Goal: Download file/media

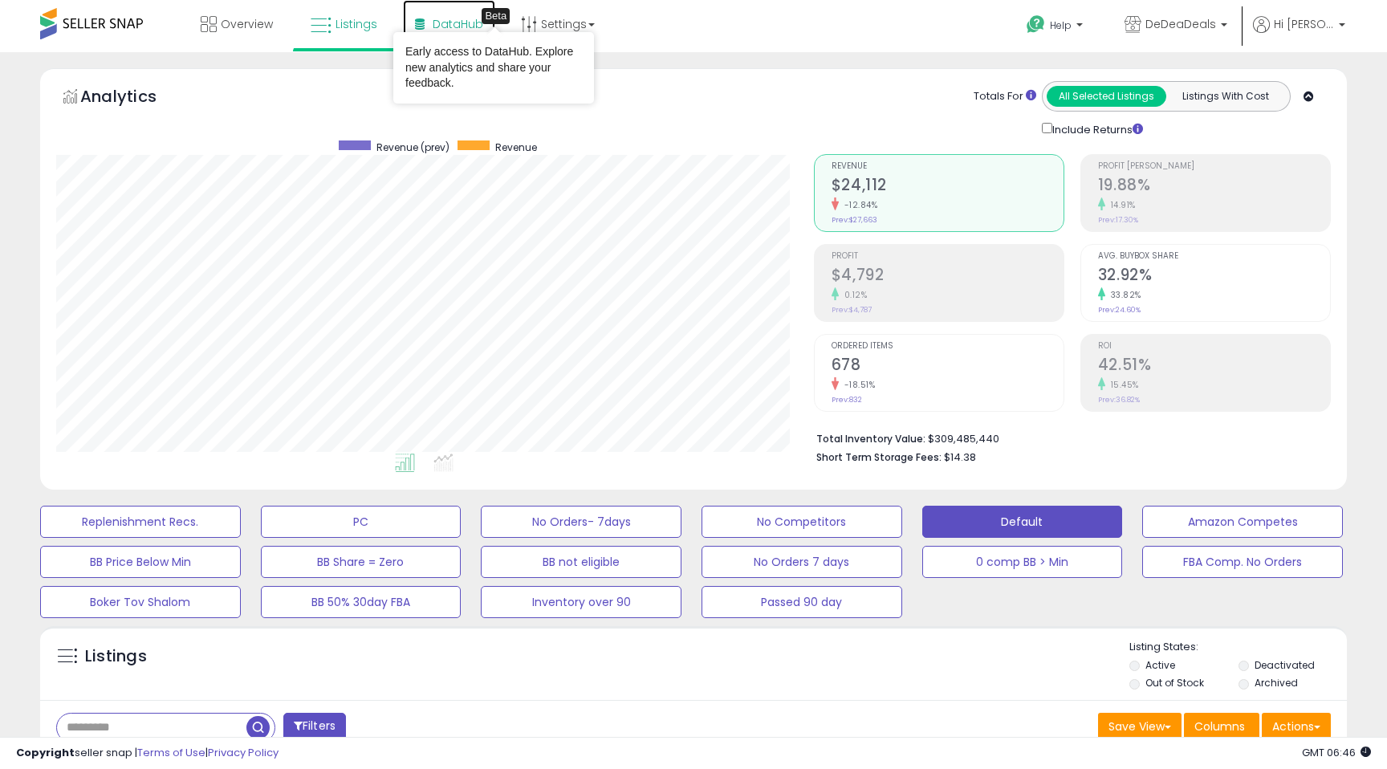
click at [458, 14] on link "DataHub Beta" at bounding box center [449, 24] width 92 height 48
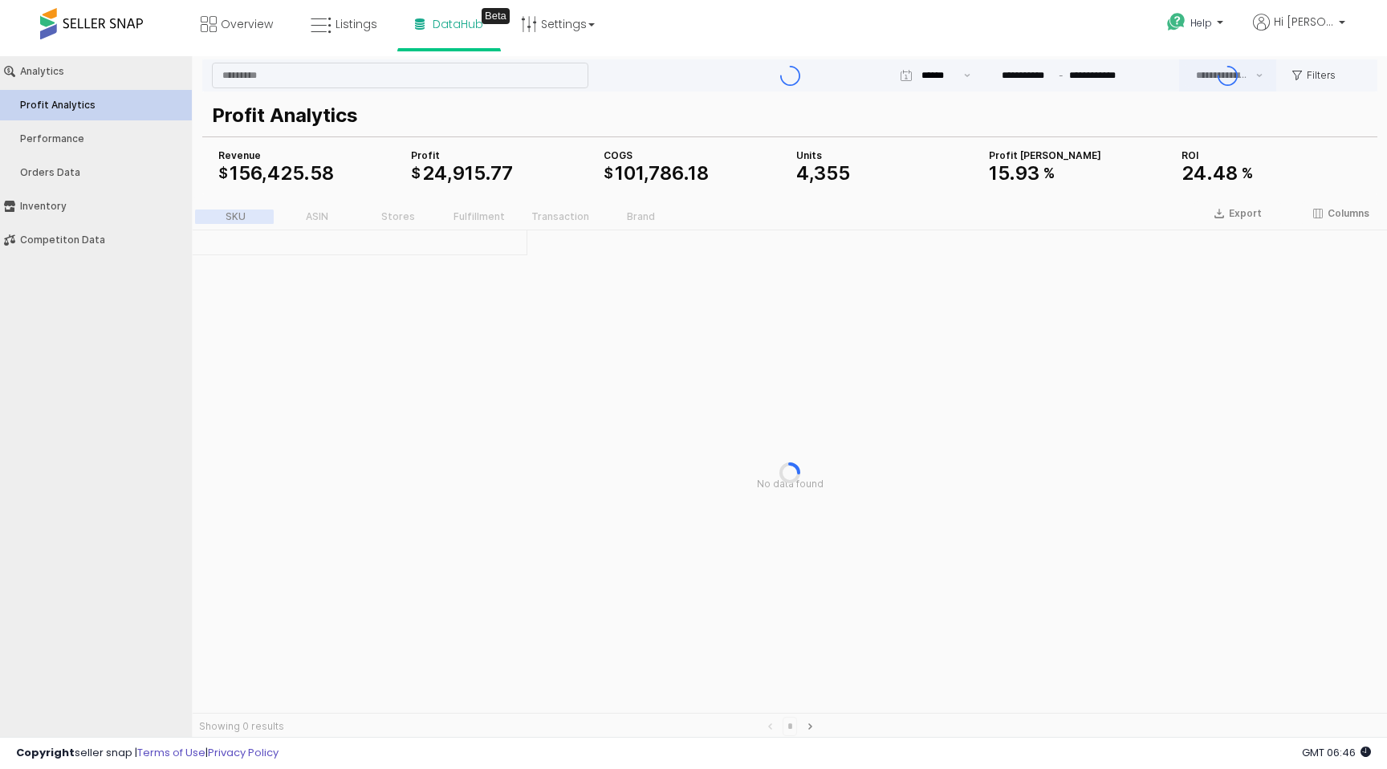
type input "***"
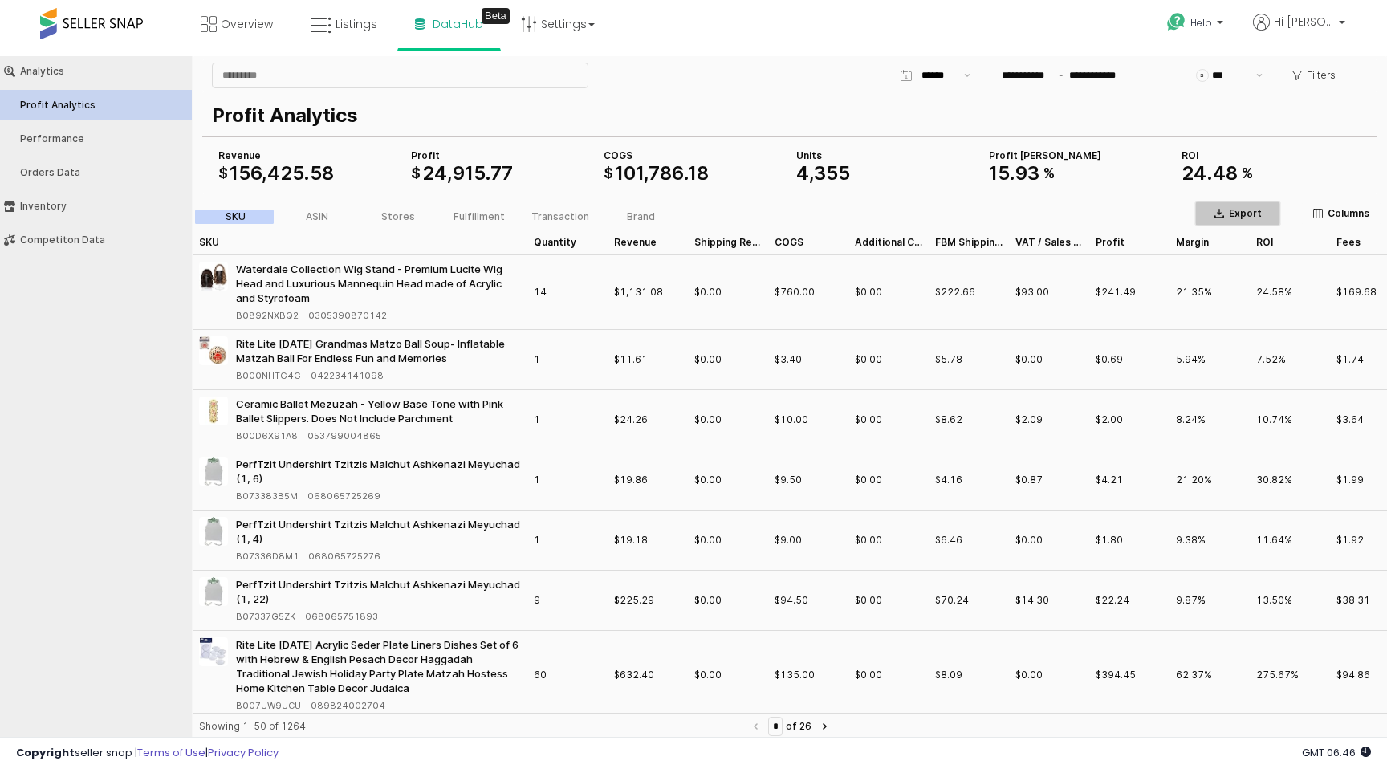
click at [1240, 212] on p "Export" at bounding box center [1245, 213] width 33 height 13
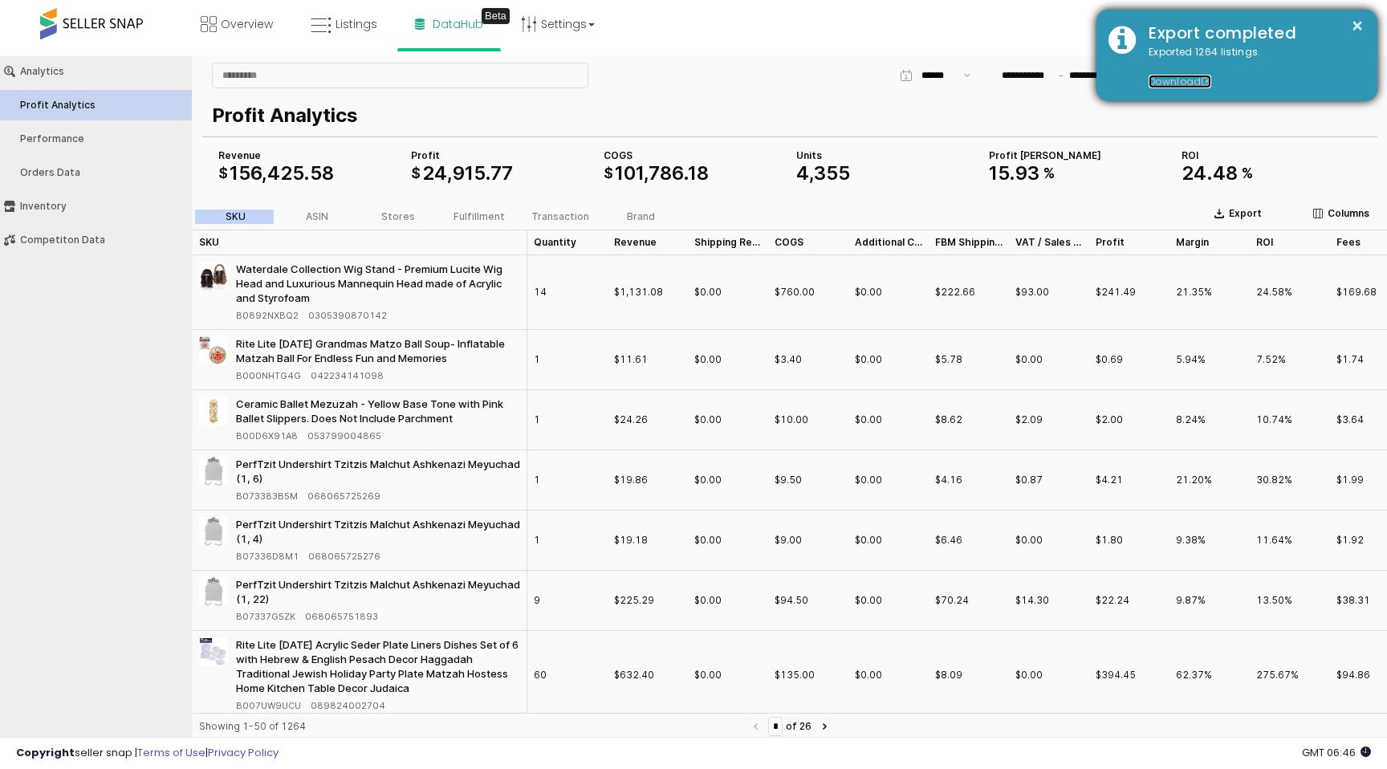
click at [1188, 75] on link "Download" at bounding box center [1179, 82] width 63 height 14
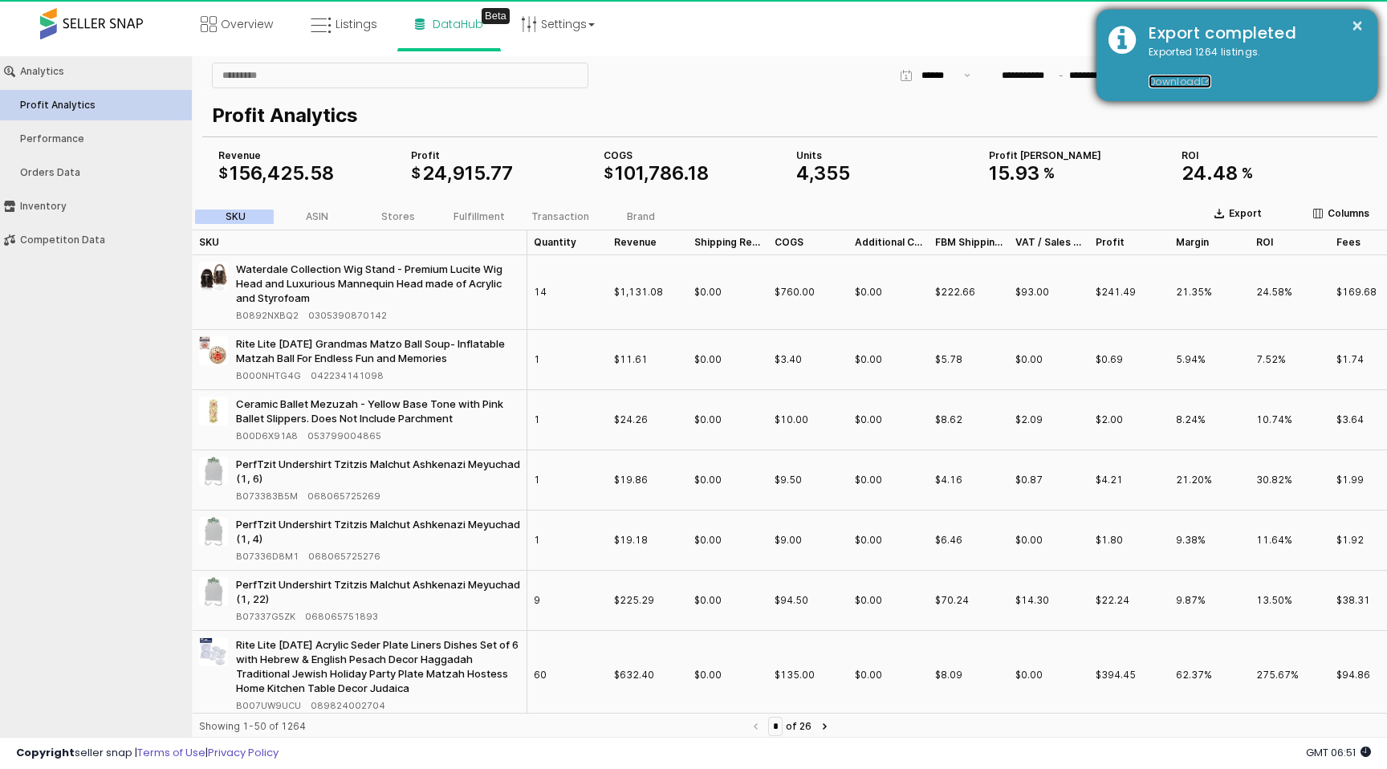
click at [1183, 81] on link "Download" at bounding box center [1179, 82] width 63 height 14
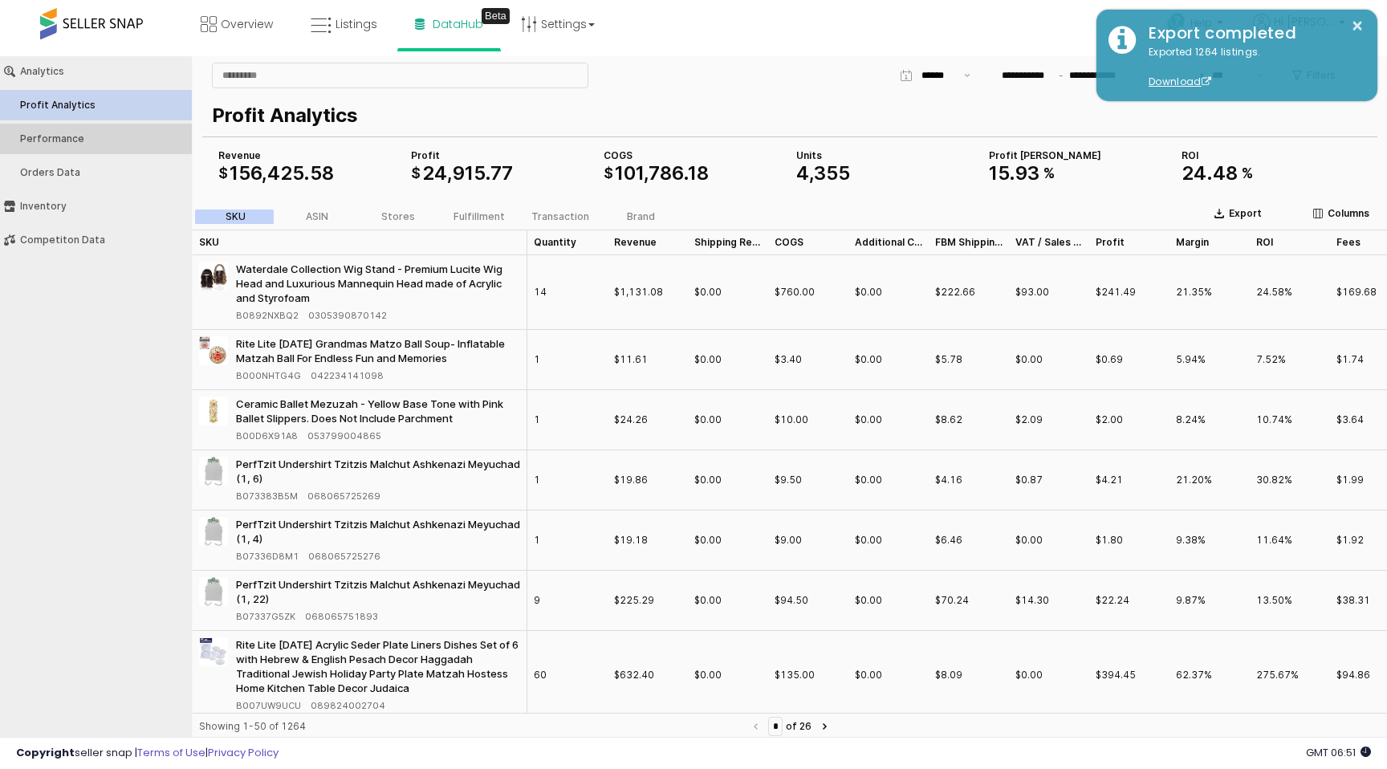
click at [90, 128] on button "Performance" at bounding box center [95, 139] width 203 height 30
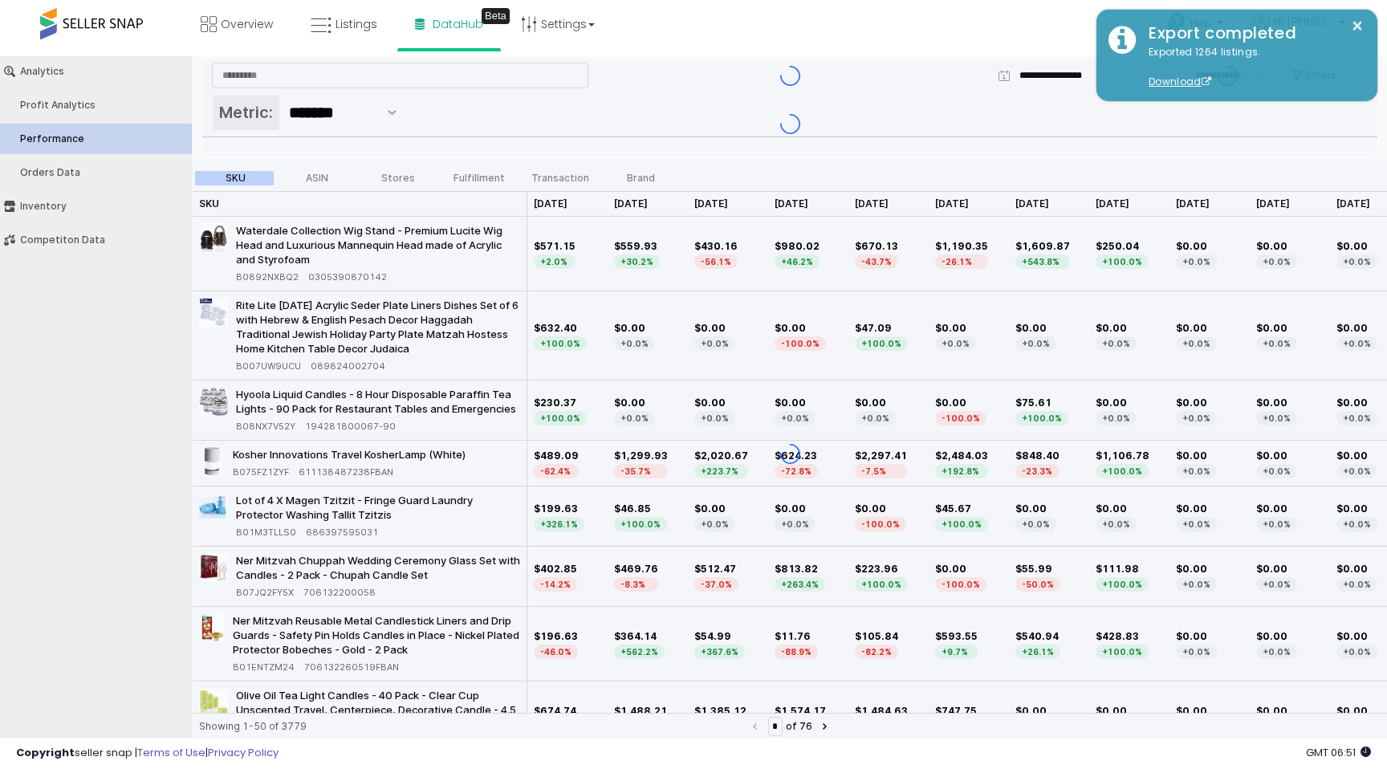
type input "***"
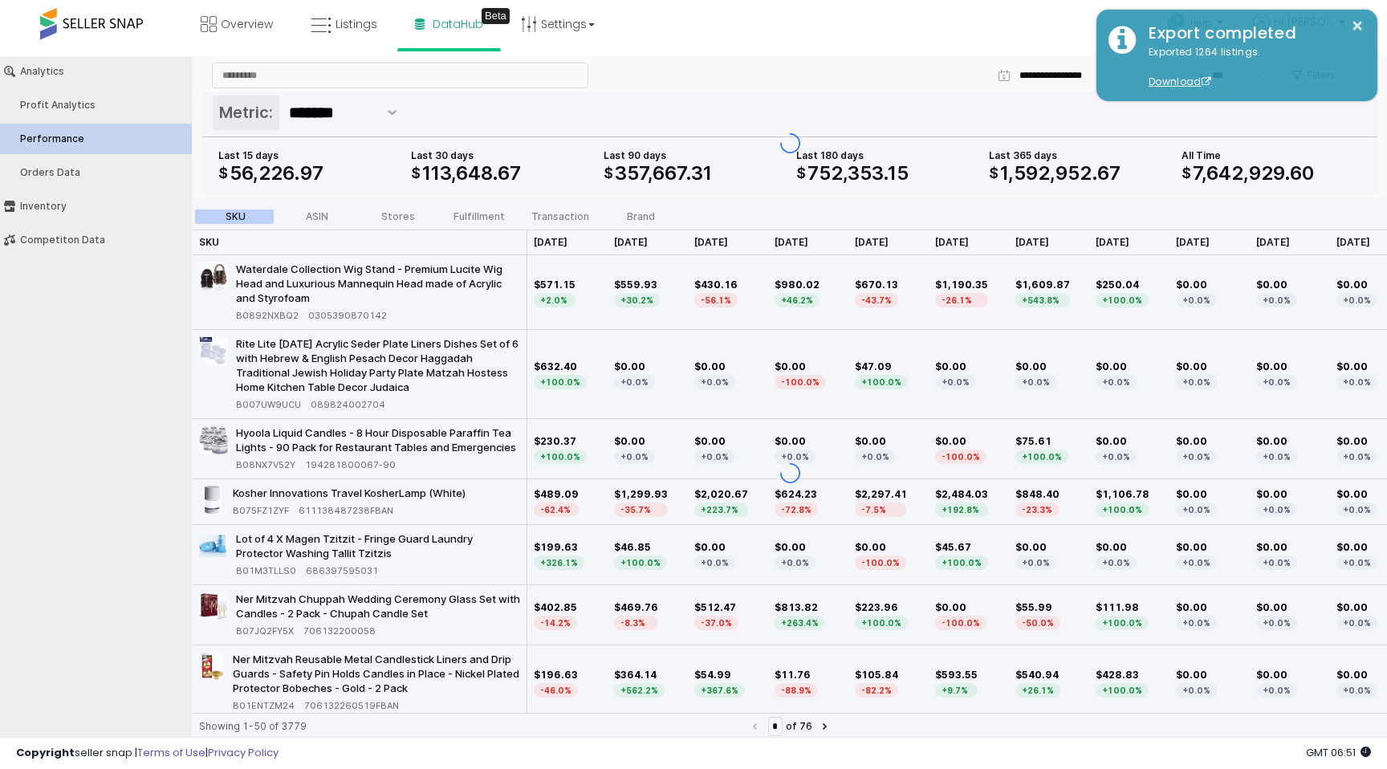
click at [313, 173] on div "App Frame" at bounding box center [789, 142] width 1175 height 103
click at [319, 213] on div "App Frame" at bounding box center [790, 472] width 1194 height 550
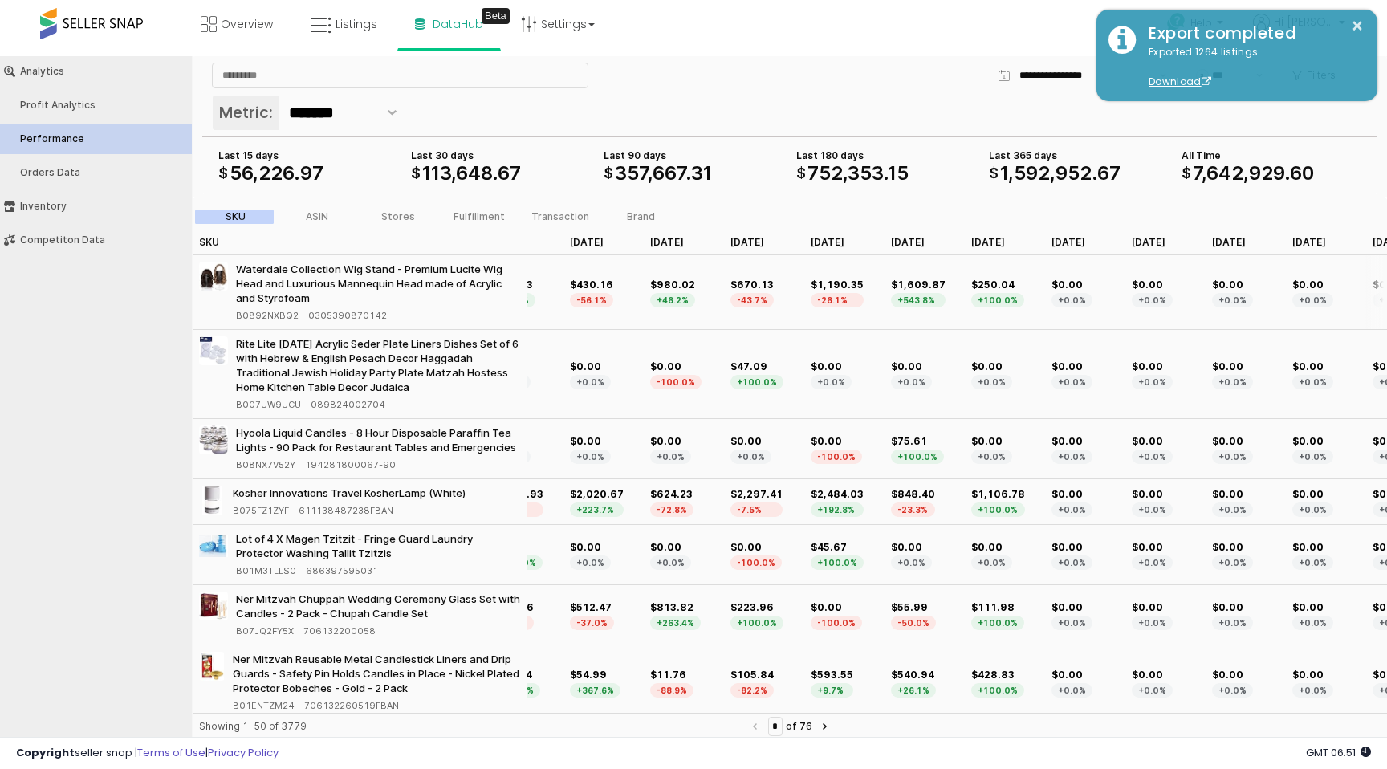
scroll to position [0, 184]
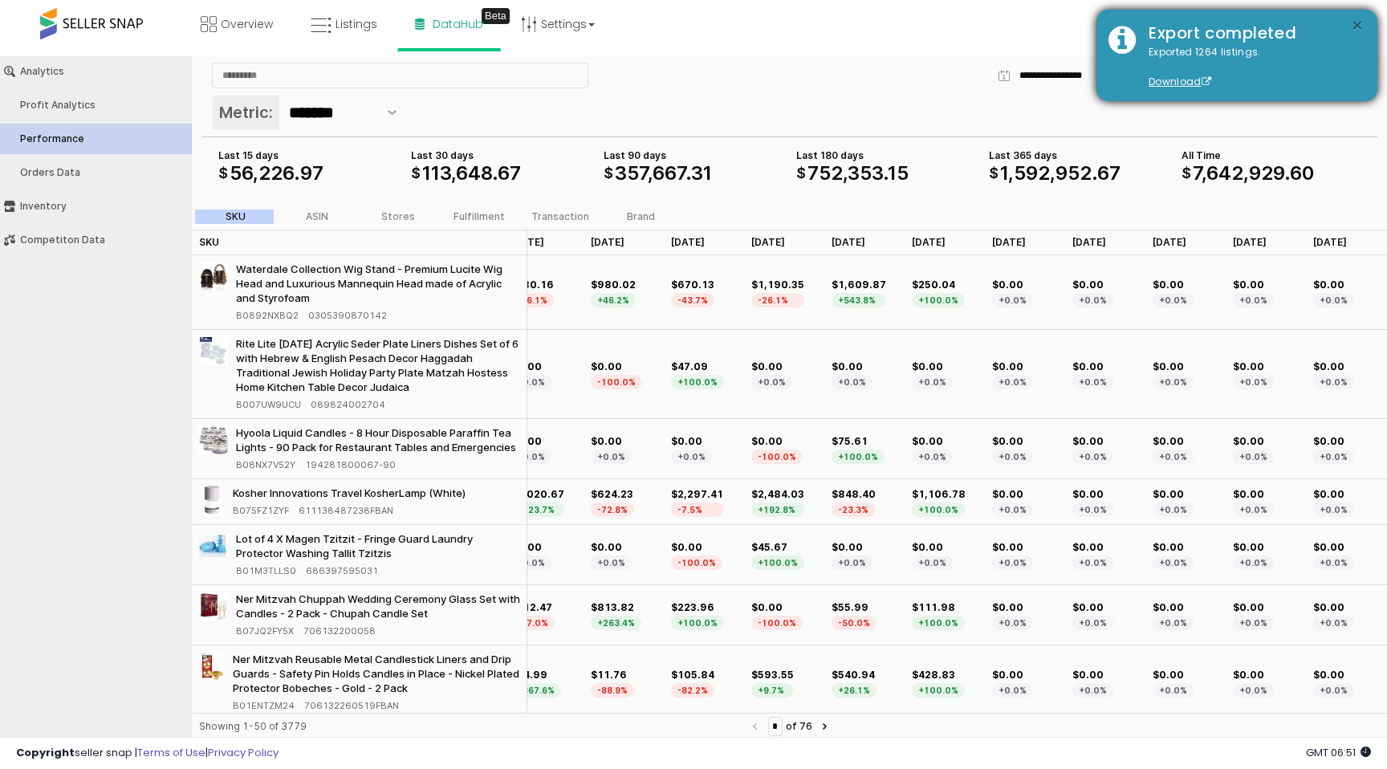
click at [1351, 19] on button "×" at bounding box center [1357, 26] width 13 height 20
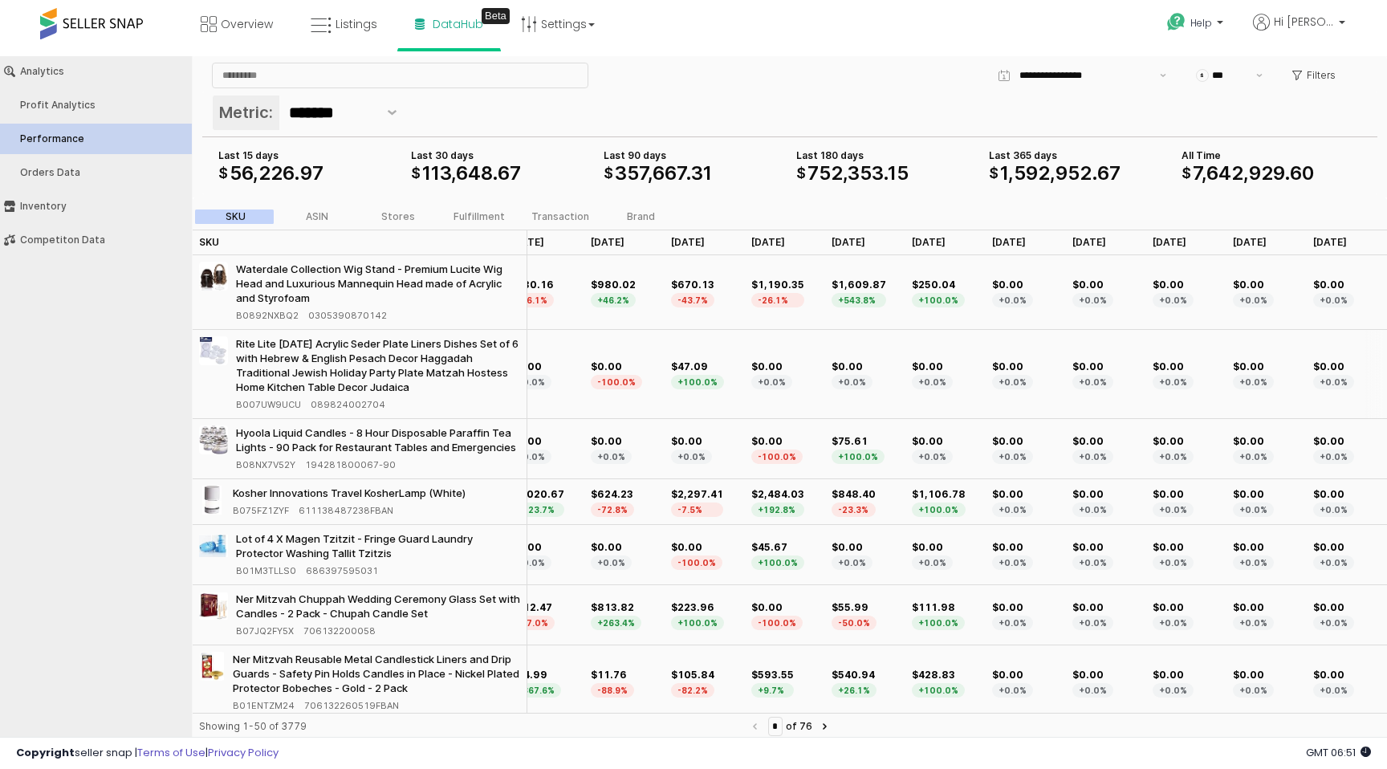
scroll to position [0, 0]
